Goal: Register for event/course

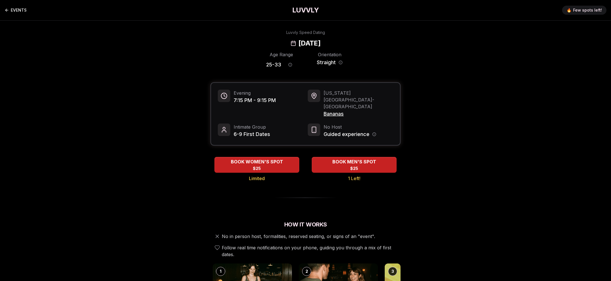
click at [16, 14] on link "EVENTS" at bounding box center [16, 10] width 22 height 11
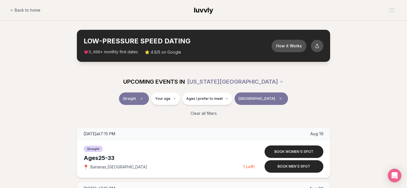
click at [369, 33] on section "LOW-PRESSURE SPEED DATING How it Works 💗 3,000 + monthly first dates ⭐ 4.9/5 on…" at bounding box center [203, 46] width 407 height 50
click at [291, 41] on button "How it Works" at bounding box center [289, 45] width 37 height 13
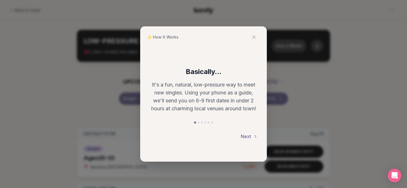
click at [242, 135] on button "Next" at bounding box center [249, 136] width 17 height 12
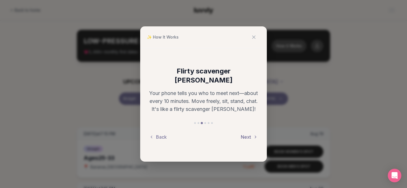
click at [242, 135] on button "Next" at bounding box center [249, 136] width 17 height 12
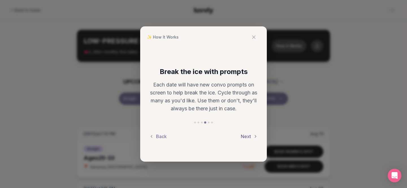
click at [242, 135] on button "Next" at bounding box center [249, 136] width 17 height 12
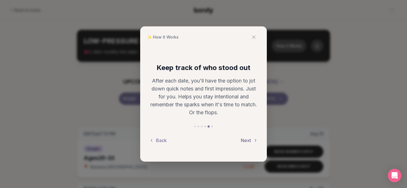
click at [242, 135] on button "Next" at bounding box center [249, 140] width 17 height 12
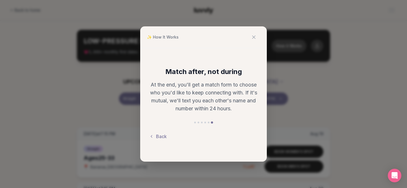
click at [257, 37] on button at bounding box center [254, 37] width 12 height 12
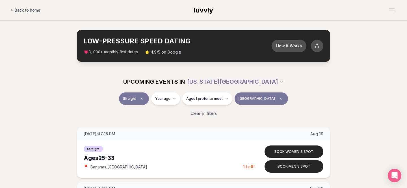
click at [372, 57] on section "LOW-PRESSURE SPEED DATING How it Works 💗 3,000 + monthly first dates ⭐ 4.9/5 on…" at bounding box center [203, 46] width 407 height 50
click at [213, 14] on span "luvvly" at bounding box center [203, 10] width 19 height 8
